Goal: Task Accomplishment & Management: Use online tool/utility

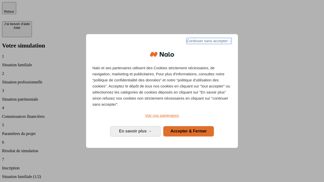
click at [208, 42] on span "Continuer sans accepter →" at bounding box center [208, 41] width 45 height 6
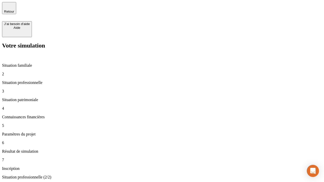
type input "30 000"
